Goal: Task Accomplishment & Management: Manage account settings

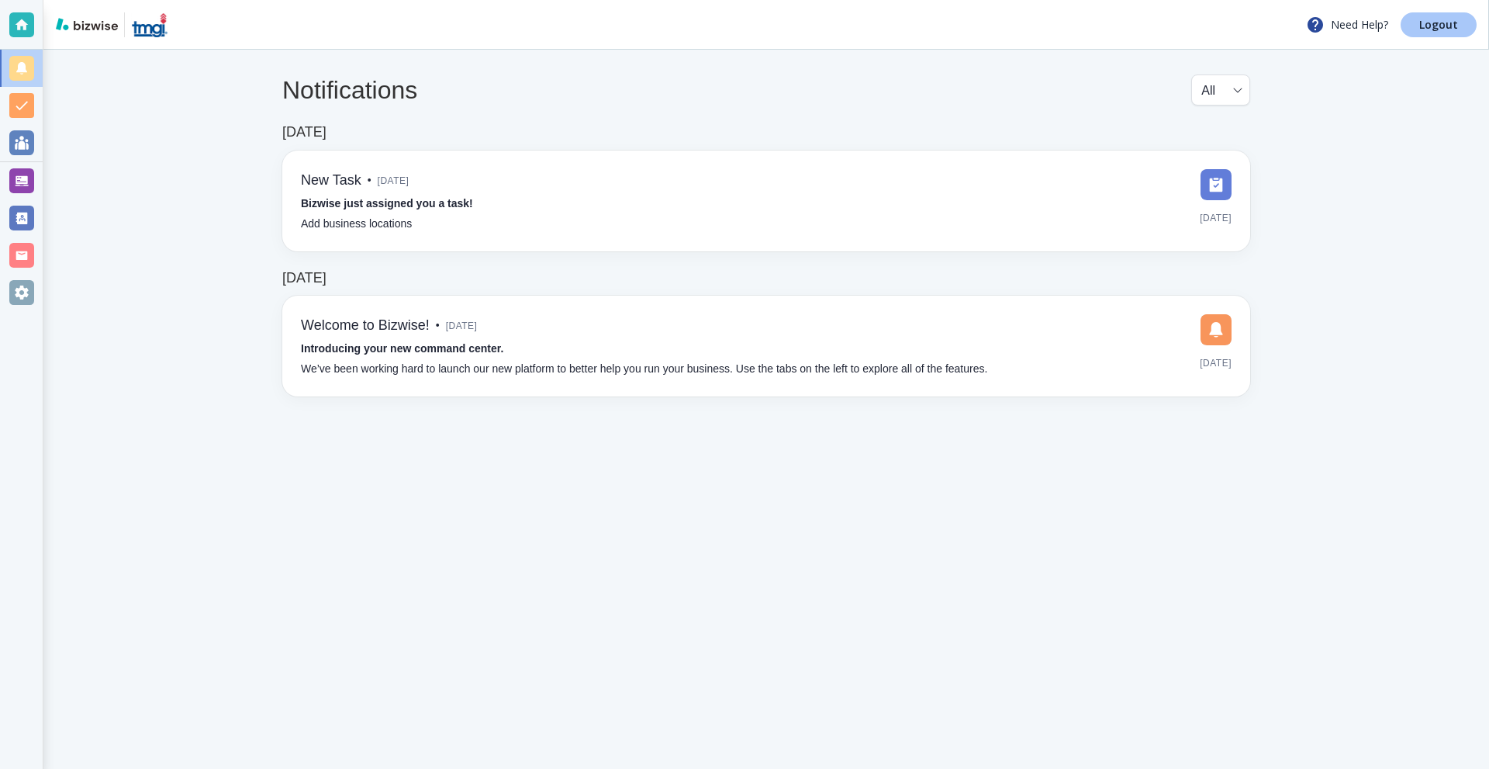
drag, startPoint x: 1430, startPoint y: 27, endPoint x: 1410, endPoint y: 27, distance: 19.4
click at [1430, 27] on p "Logout" at bounding box center [1439, 24] width 39 height 11
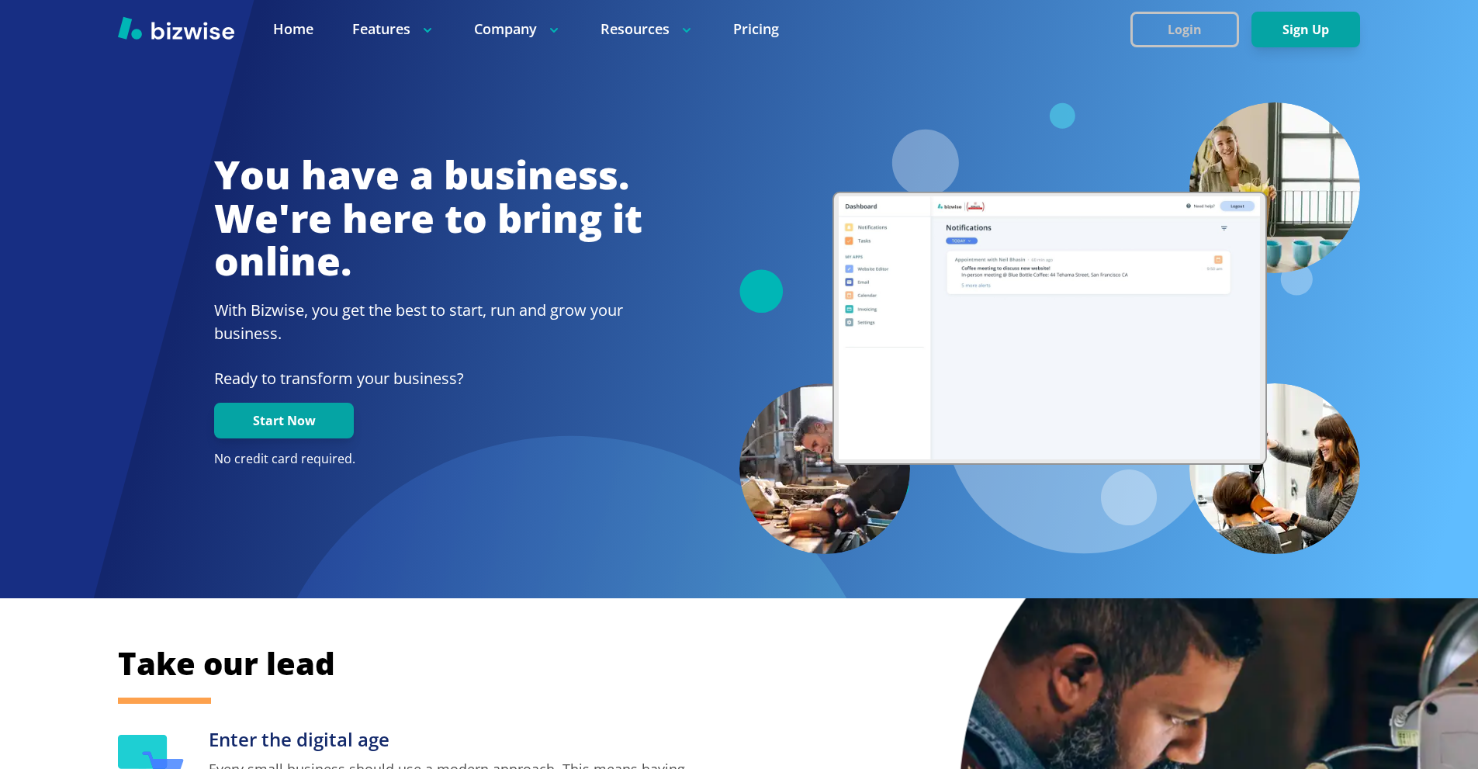
click at [1198, 19] on button "Login" at bounding box center [1184, 30] width 109 height 36
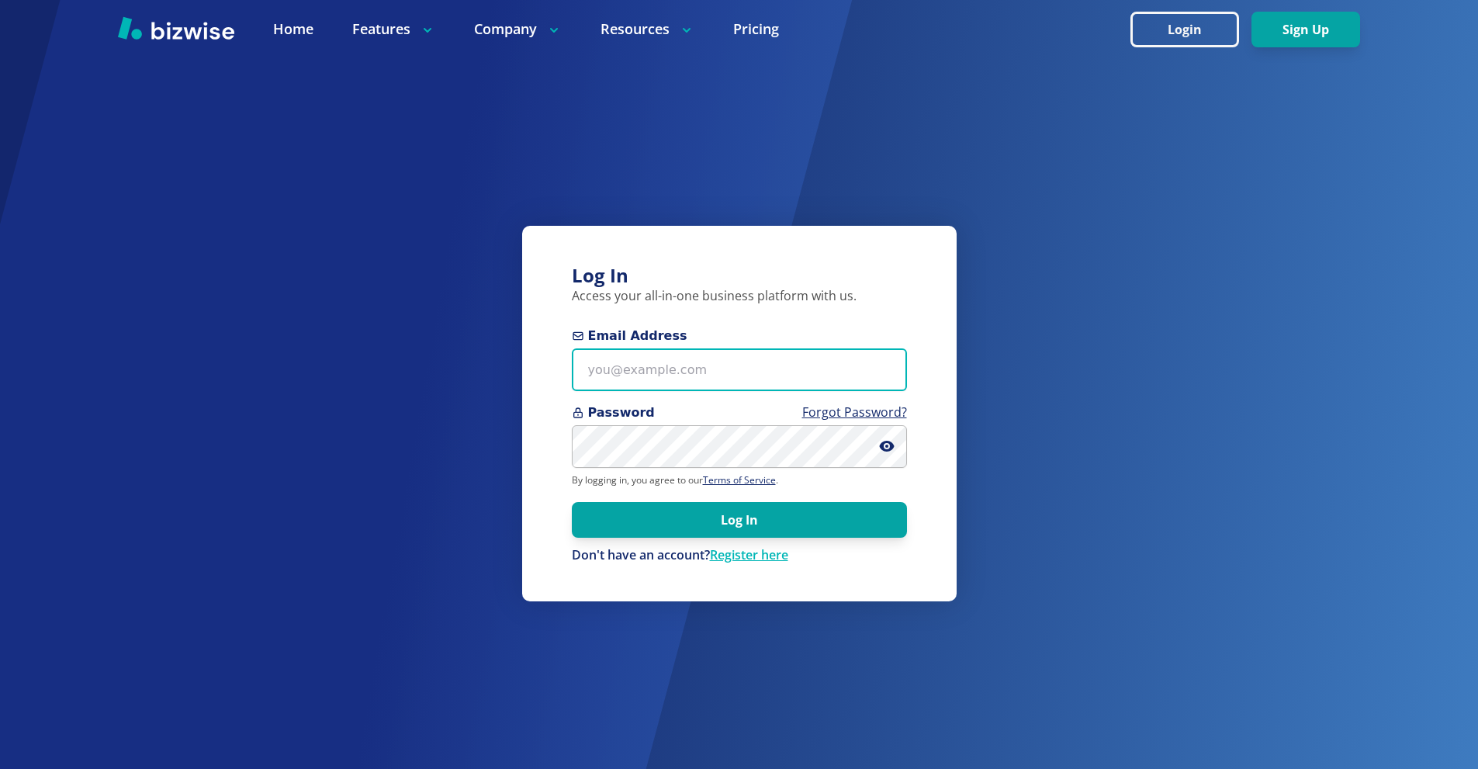
paste input "[EMAIL_ADDRESS][DOMAIN_NAME]"
type input "[EMAIL_ADDRESS][DOMAIN_NAME]"
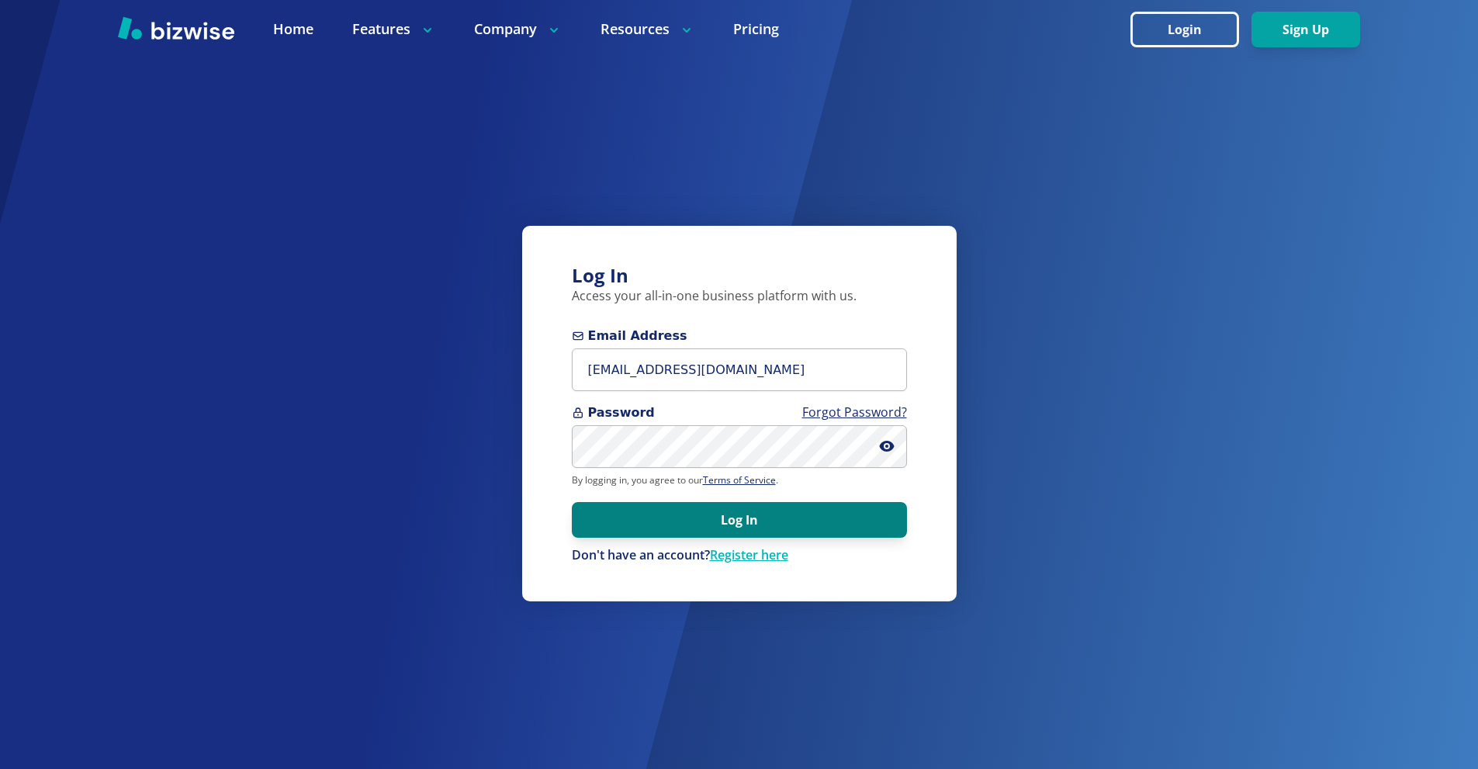
click at [840, 518] on button "Log In" at bounding box center [739, 520] width 335 height 36
